Goal: Communication & Community: Participate in discussion

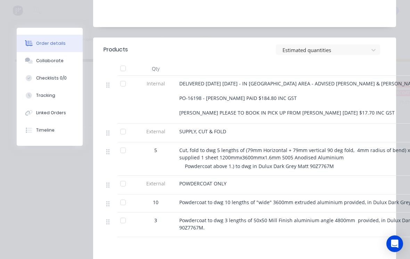
scroll to position [228, 0]
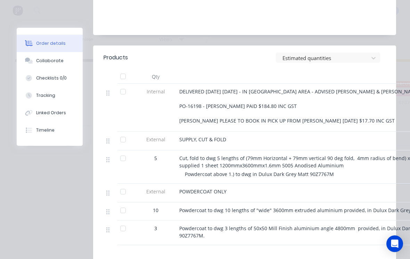
click at [48, 61] on div "Collaborate" at bounding box center [49, 61] width 27 height 6
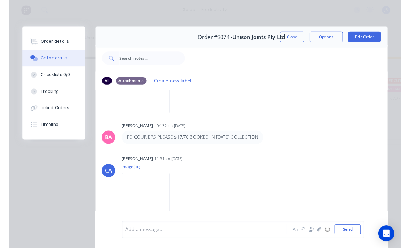
scroll to position [594, 0]
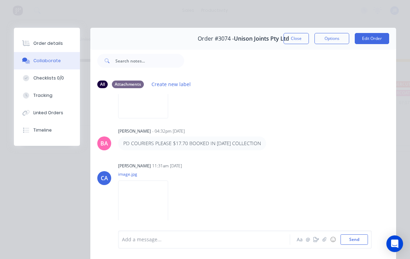
click at [140, 216] on img at bounding box center [143, 204] width 50 height 46
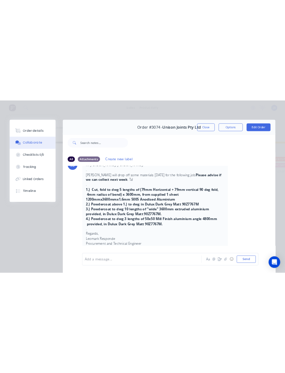
scroll to position [178, 0]
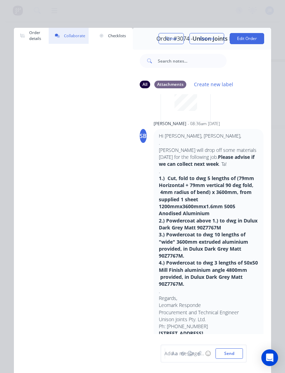
click at [171, 39] on button "Close" at bounding box center [171, 38] width 25 height 11
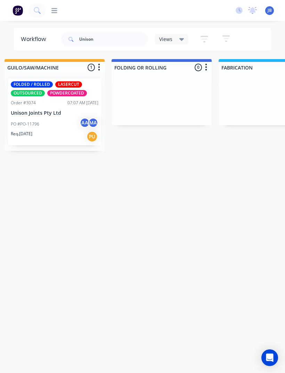
click at [267, 259] on div "Open Intercom Messenger" at bounding box center [270, 358] width 17 height 17
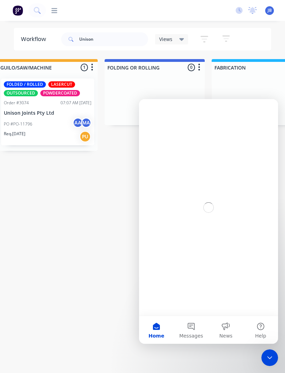
scroll to position [0, 0]
click at [80, 250] on div "Workflow Unison Views Save new view None (Default) edit Show/Hide statuses Show…" at bounding box center [142, 200] width 285 height 345
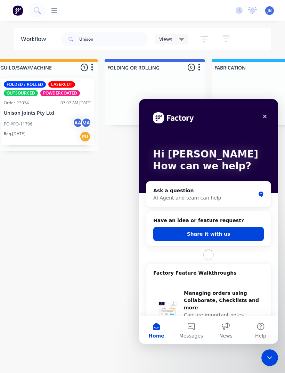
click at [267, 259] on div "Close Intercom Messenger" at bounding box center [270, 358] width 17 height 17
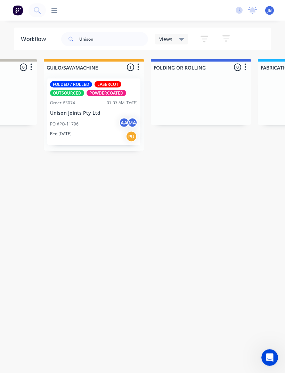
scroll to position [0, 273]
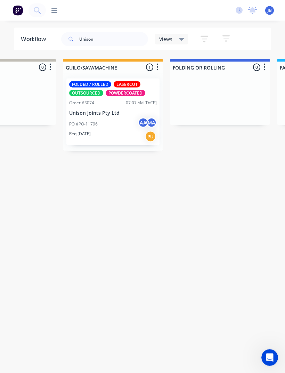
click at [114, 115] on p "Unison Joints Pty Ltd" at bounding box center [113, 113] width 88 height 6
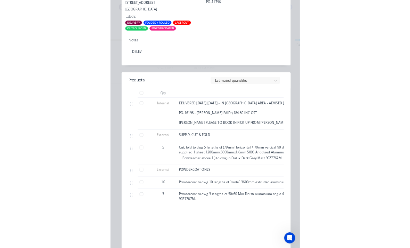
scroll to position [8, 0]
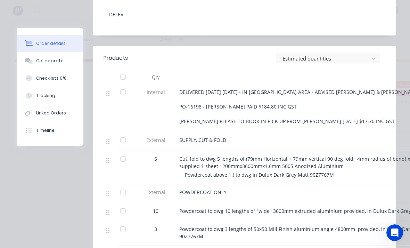
click at [41, 60] on div "Collaborate" at bounding box center [49, 61] width 27 height 6
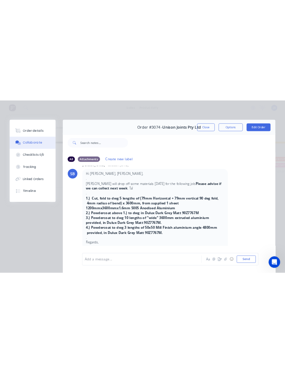
scroll to position [1, 0]
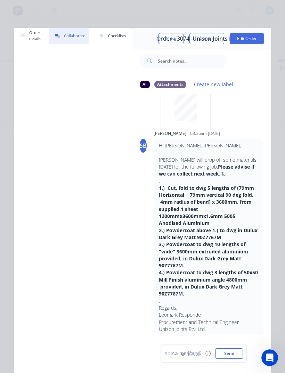
click at [199, 259] on div "Add a message... Aa @ ☺ Send" at bounding box center [202, 353] width 138 height 39
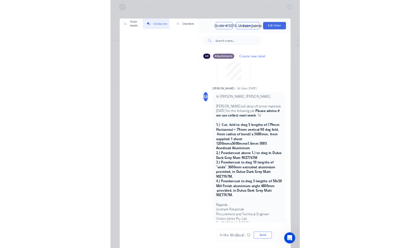
scroll to position [8, 0]
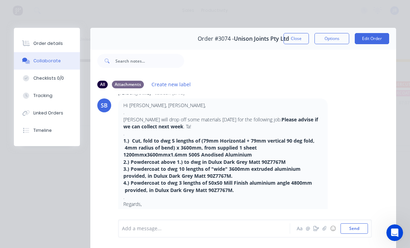
click at [297, 26] on div "Order details Collaborate Checklists 0/0 Tracking Linked Orders Timeline Order …" at bounding box center [205, 124] width 410 height 248
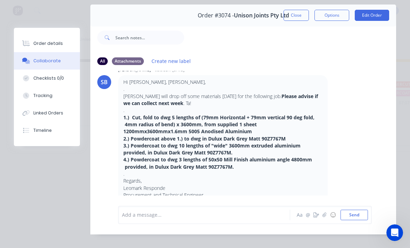
scroll to position [25, 0]
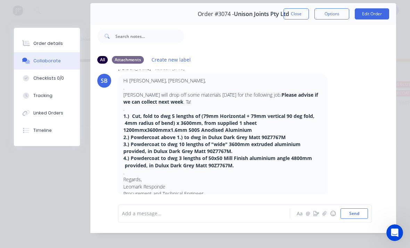
click at [300, 10] on button "Close" at bounding box center [296, 13] width 25 height 11
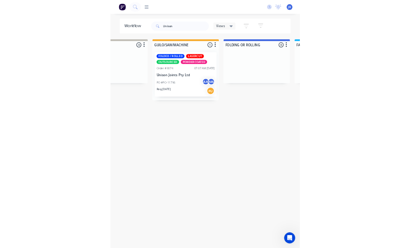
scroll to position [8, 0]
